Goal: Transaction & Acquisition: Register for event/course

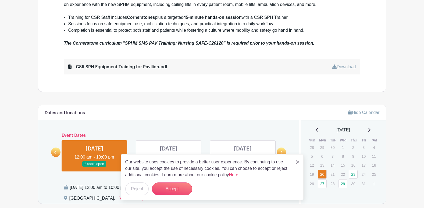
scroll to position [242, 0]
click at [144, 189] on button "Reject" at bounding box center [136, 188] width 23 height 13
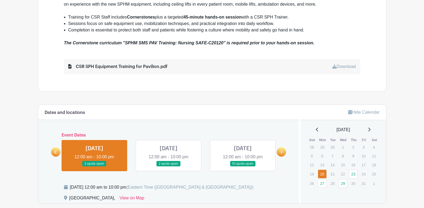
click at [94, 167] on link at bounding box center [94, 167] width 0 height 0
click at [168, 167] on link at bounding box center [168, 167] width 0 height 0
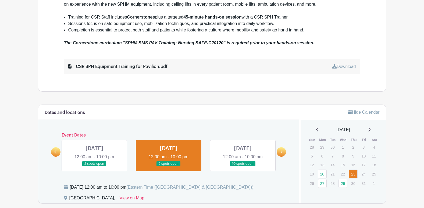
click at [94, 167] on link at bounding box center [94, 167] width 0 height 0
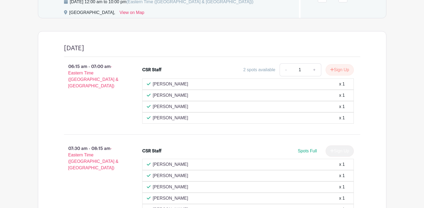
scroll to position [347, 0]
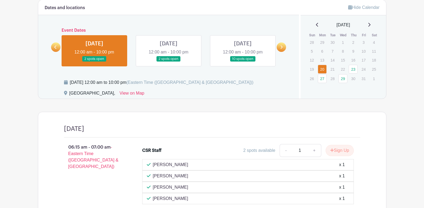
click at [168, 62] on link at bounding box center [168, 62] width 0 height 0
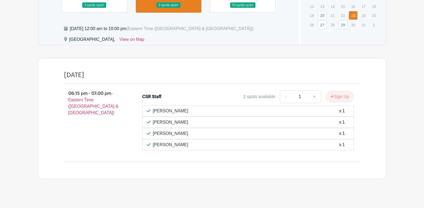
scroll to position [347, 0]
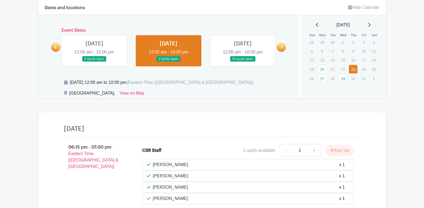
click at [243, 62] on link at bounding box center [243, 62] width 0 height 0
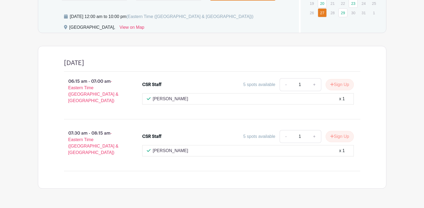
scroll to position [419, 0]
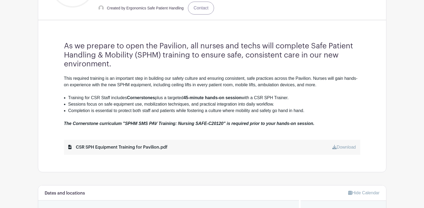
scroll to position [322, 0]
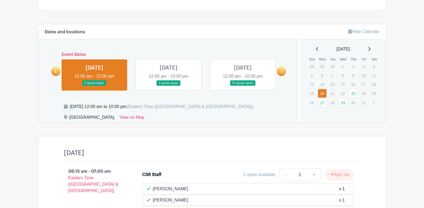
click at [243, 86] on link at bounding box center [243, 86] width 0 height 0
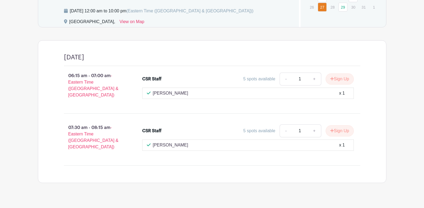
scroll to position [419, 0]
click at [331, 127] on icon "submit" at bounding box center [332, 129] width 4 height 4
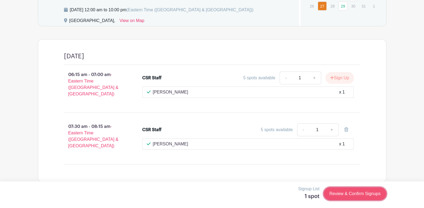
click at [329, 193] on link "Review & Confirm Signups" at bounding box center [355, 193] width 62 height 13
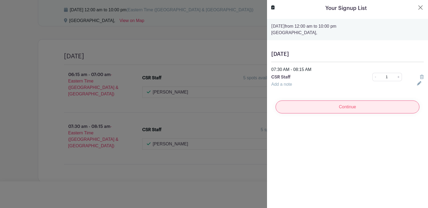
click at [351, 109] on input "Continue" at bounding box center [347, 106] width 144 height 13
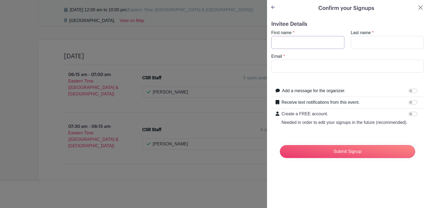
click at [310, 42] on input "First name" at bounding box center [307, 42] width 73 height 13
type input "[PERSON_NAME]"
click at [360, 46] on input "Last name" at bounding box center [387, 42] width 73 height 13
type input "[PERSON_NAME]"
click at [310, 65] on input "Email" at bounding box center [347, 66] width 152 height 13
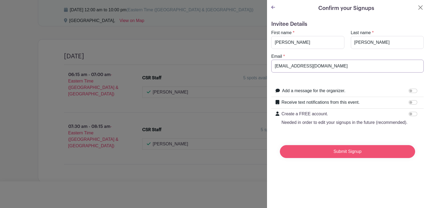
type input "[EMAIL_ADDRESS][DOMAIN_NAME]"
click at [339, 158] on input "Submit Signup" at bounding box center [347, 151] width 135 height 13
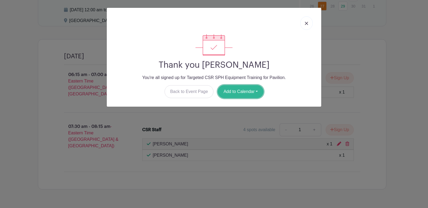
click at [235, 95] on button "Add to Calendar" at bounding box center [241, 91] width 46 height 13
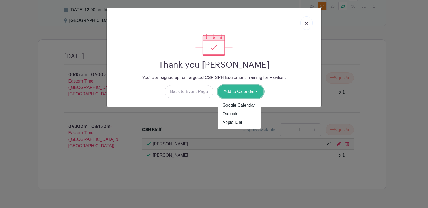
click at [235, 95] on button "Add to Calendar" at bounding box center [241, 91] width 46 height 13
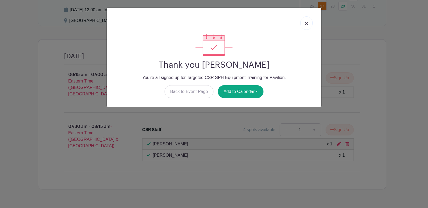
click at [306, 25] on img at bounding box center [306, 23] width 3 height 3
